Goal: Communication & Community: Answer question/provide support

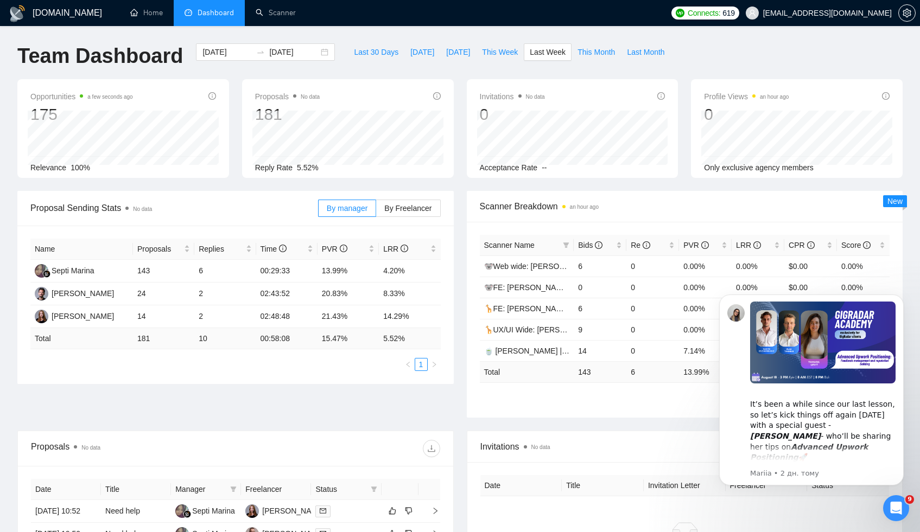
click at [901, 508] on icon "Відкрити програму для спілкування Intercom" at bounding box center [896, 509] width 18 height 18
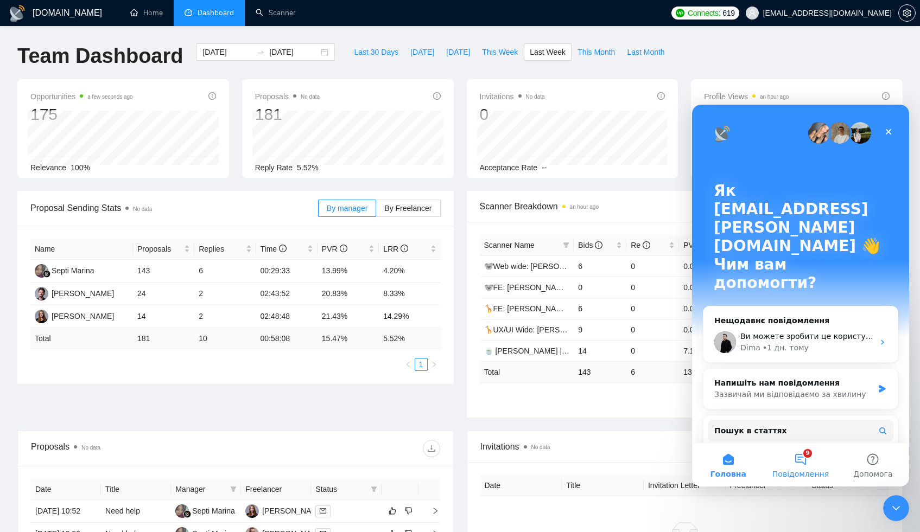
click at [797, 460] on button "9 Повідомлення" at bounding box center [800, 464] width 72 height 43
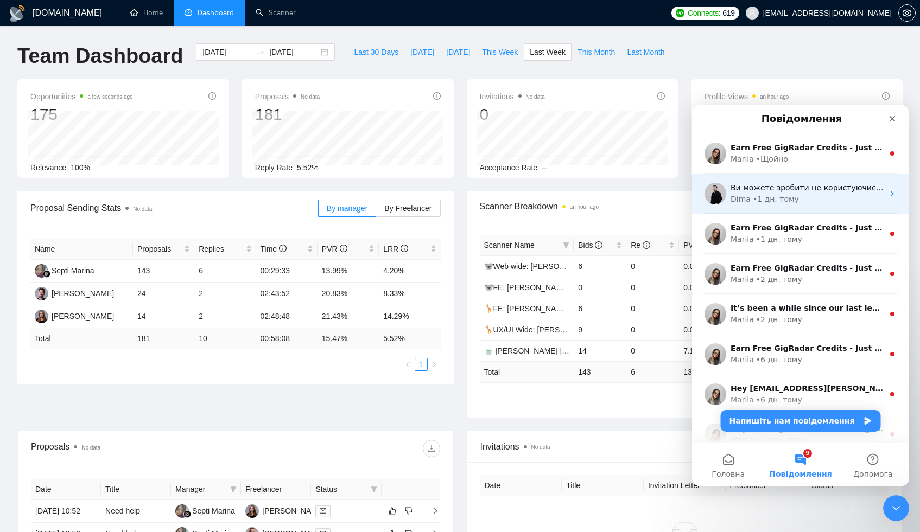
click at [814, 209] on div "Ви можете зробити це користуючись цією інструкцією: ​Tutorial on integrating Gi…" at bounding box center [800, 194] width 217 height 40
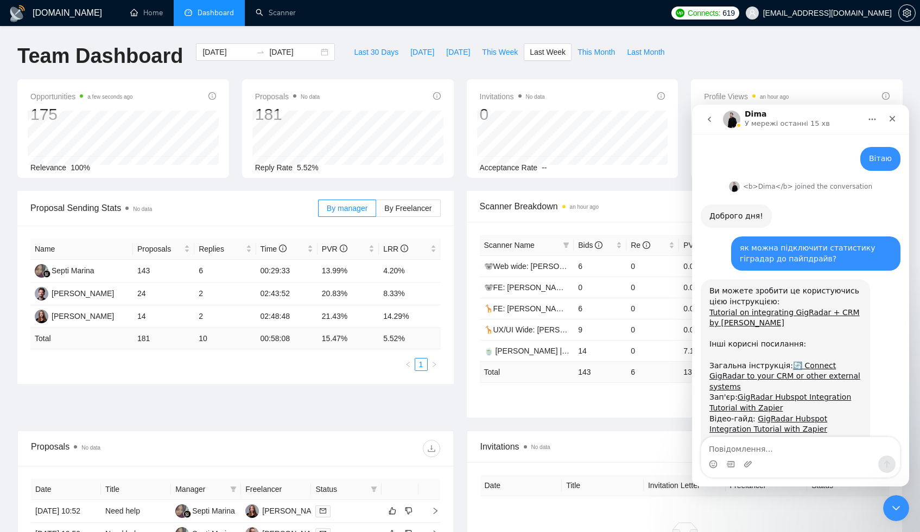
scroll to position [48, 0]
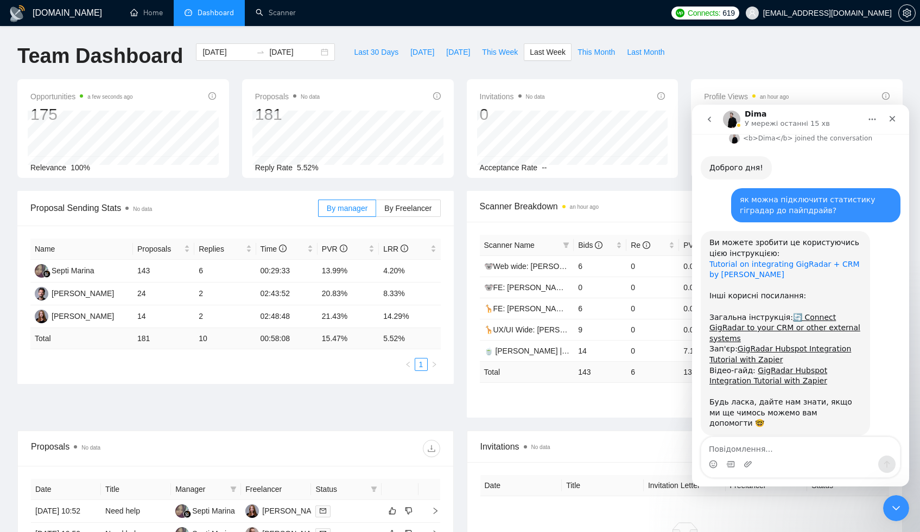
click at [795, 265] on link "Tutorial on integrating GigRadar + CRM by [PERSON_NAME]" at bounding box center [784, 270] width 150 height 20
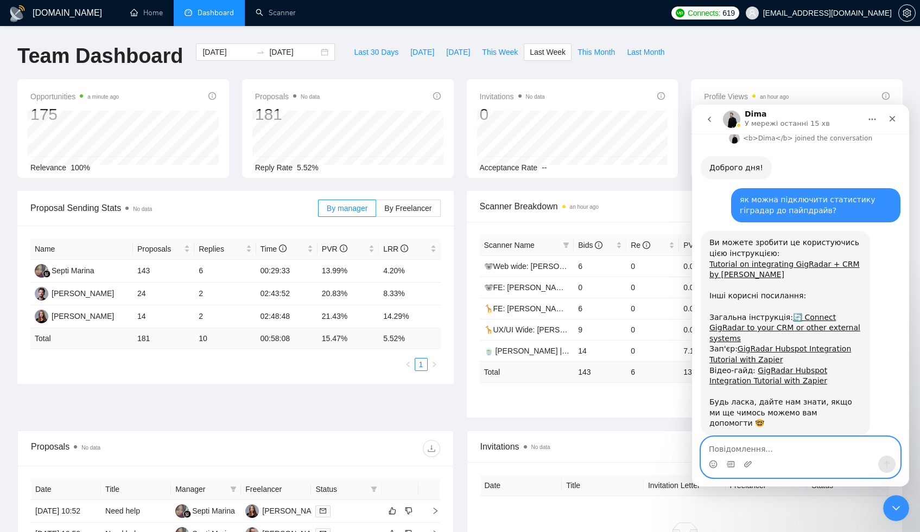
click at [750, 446] on textarea "Повідомлення..." at bounding box center [800, 446] width 199 height 18
type textarea "а чому тут запіер?"
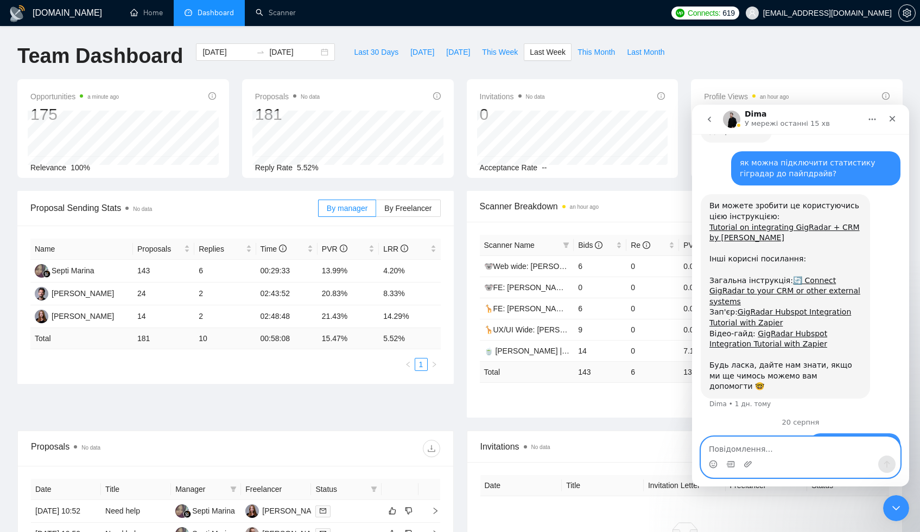
scroll to position [110, 0]
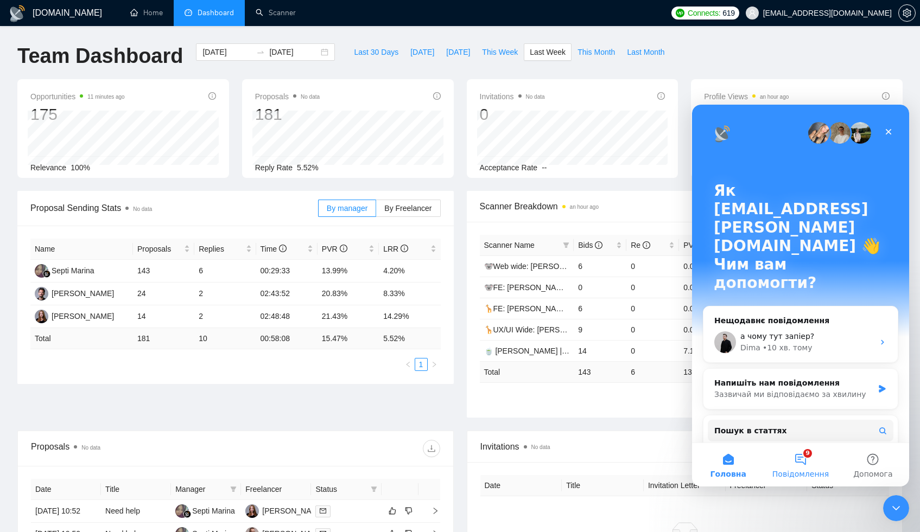
click at [800, 462] on button "9 Повідомлення" at bounding box center [800, 464] width 72 height 43
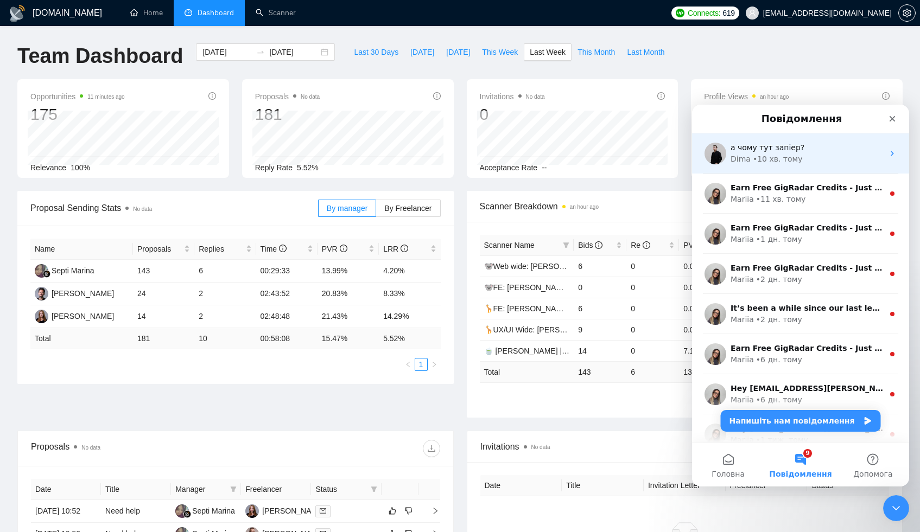
click at [789, 159] on div "• 10 хв. тому" at bounding box center [777, 159] width 50 height 11
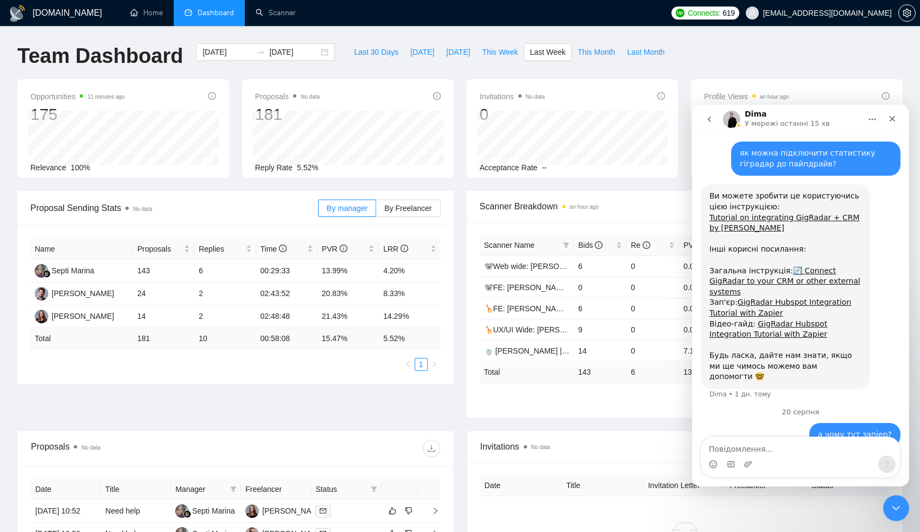
type textarea "[URL][DOMAIN_NAME]"
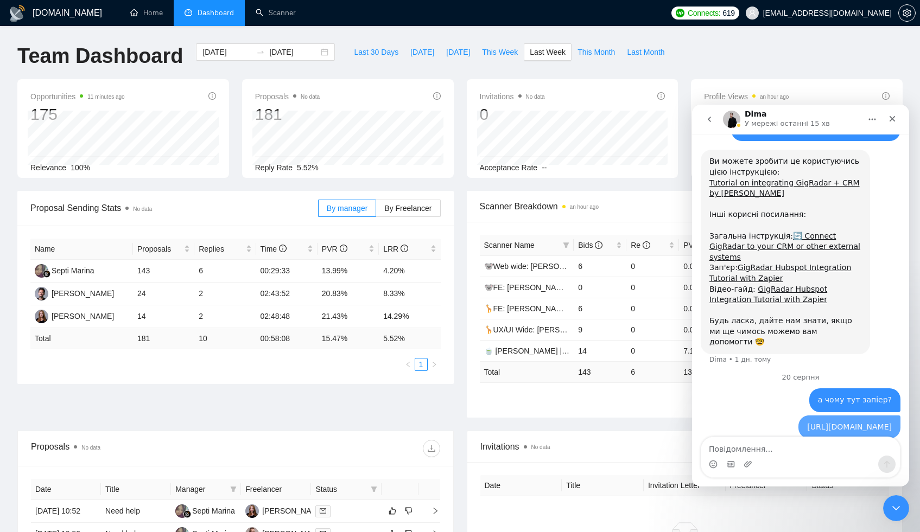
scroll to position [145, 0]
type textarea "надсилаю вам посилання згідно інструкції"
